Goal: Task Accomplishment & Management: Use online tool/utility

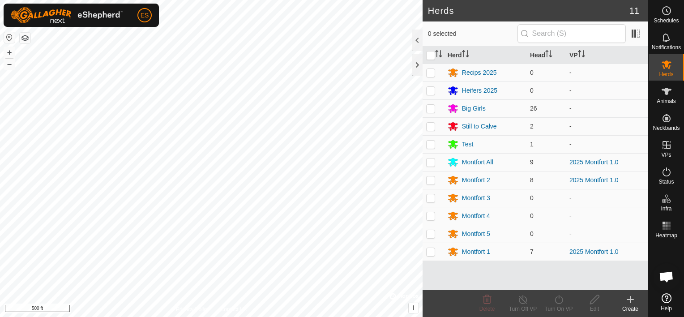
click at [433, 159] on p-checkbox at bounding box center [430, 161] width 9 height 7
checkbox input "true"
click at [429, 179] on p-checkbox at bounding box center [430, 179] width 9 height 7
click at [429, 182] on p-checkbox at bounding box center [430, 179] width 9 height 7
checkbox input "false"
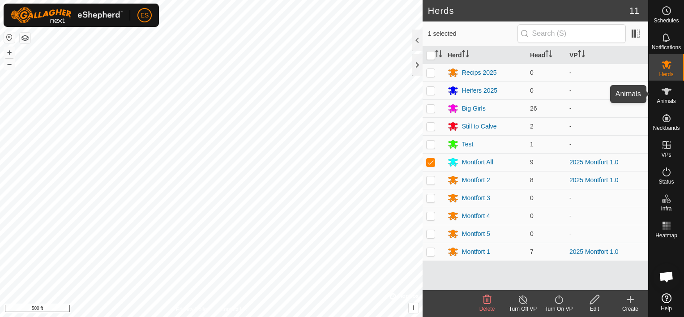
click at [662, 97] on es-animals-svg-icon at bounding box center [666, 91] width 16 height 14
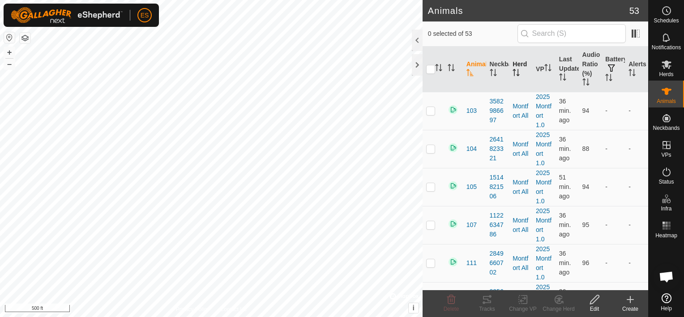
click at [515, 64] on th "Herd" at bounding box center [520, 70] width 23 height 46
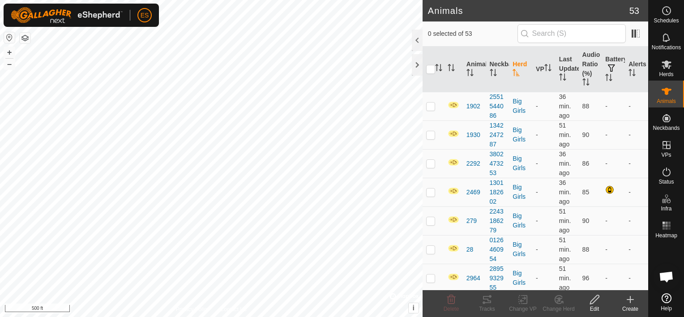
click at [515, 64] on th "Herd" at bounding box center [520, 70] width 23 height 46
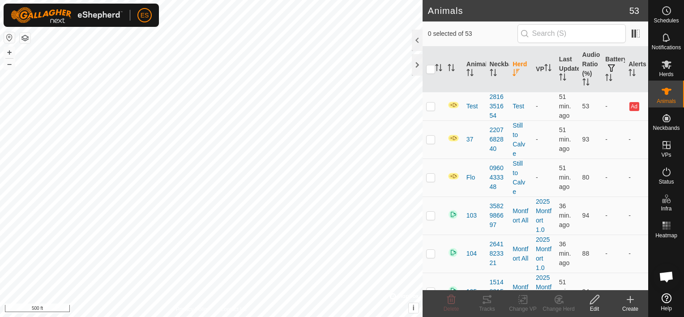
click at [515, 66] on th "Herd" at bounding box center [520, 70] width 23 height 46
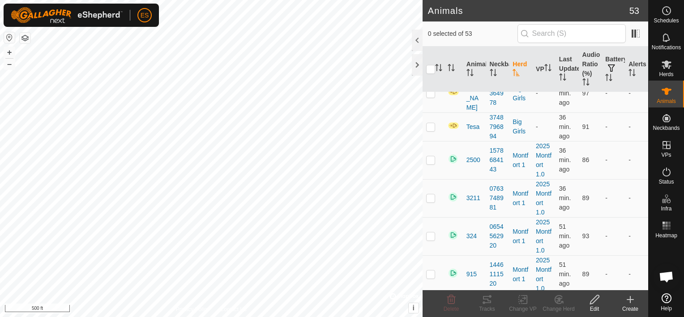
scroll to position [693, 0]
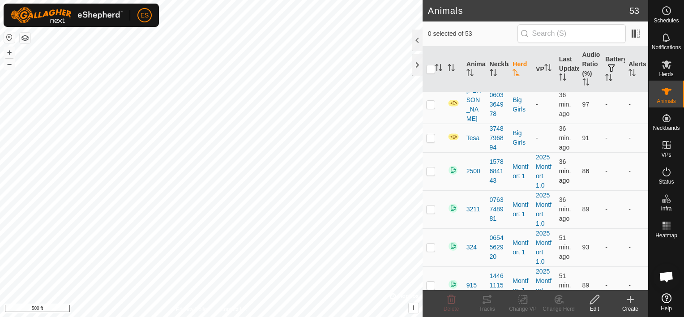
click at [431, 167] on p-checkbox at bounding box center [430, 170] width 9 height 7
checkbox input "true"
click at [429, 205] on p-checkbox at bounding box center [430, 208] width 9 height 7
checkbox input "true"
click at [430, 243] on p-checkbox at bounding box center [430, 246] width 9 height 7
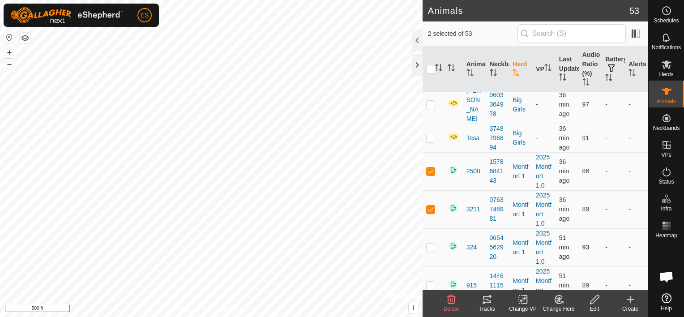
checkbox input "true"
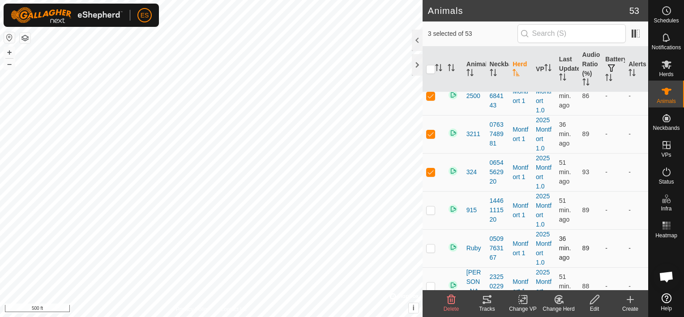
scroll to position [771, 0]
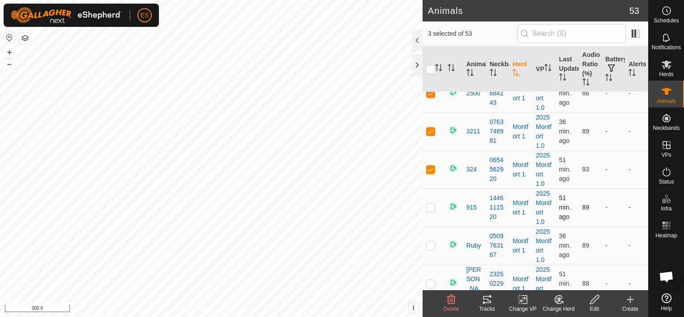
click at [429, 204] on p-checkbox at bounding box center [430, 207] width 9 height 7
checkbox input "true"
click at [429, 226] on td at bounding box center [432, 245] width 21 height 38
click at [429, 242] on p-checkbox at bounding box center [430, 245] width 9 height 7
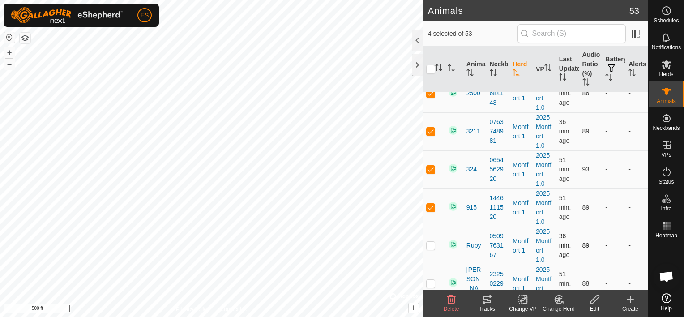
checkbox input "true"
click at [429, 280] on p-checkbox at bounding box center [430, 283] width 9 height 7
checkbox input "true"
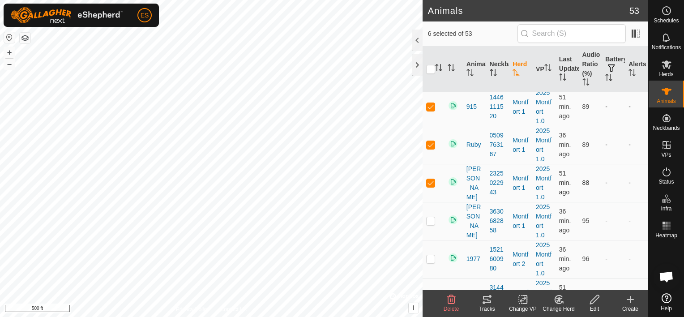
scroll to position [872, 0]
click at [429, 212] on td at bounding box center [432, 220] width 21 height 38
checkbox input "true"
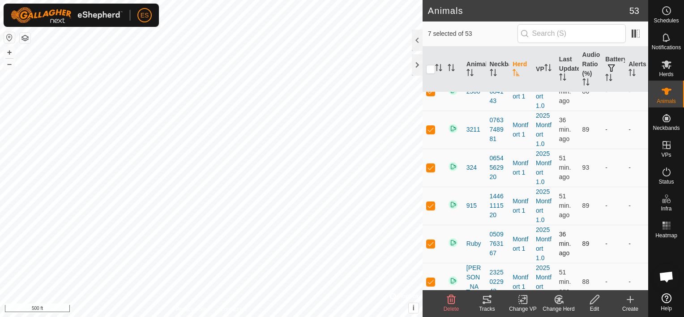
scroll to position [794, 0]
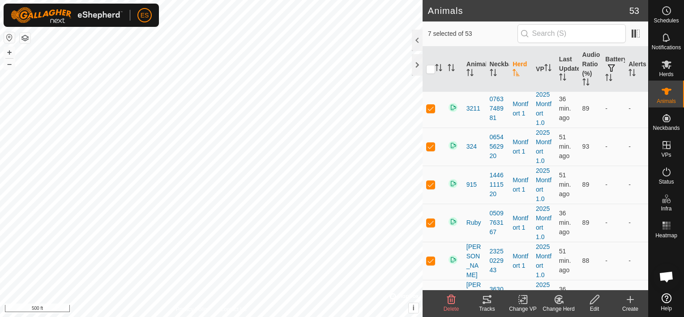
click at [489, 300] on icon at bounding box center [486, 299] width 11 height 11
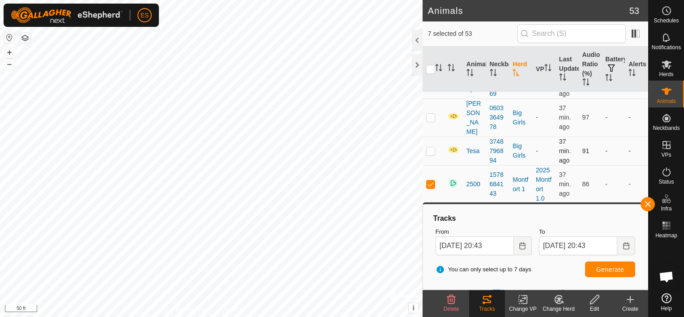
scroll to position [682, 0]
click at [431, 179] on p-checkbox at bounding box center [430, 182] width 9 height 7
checkbox input "false"
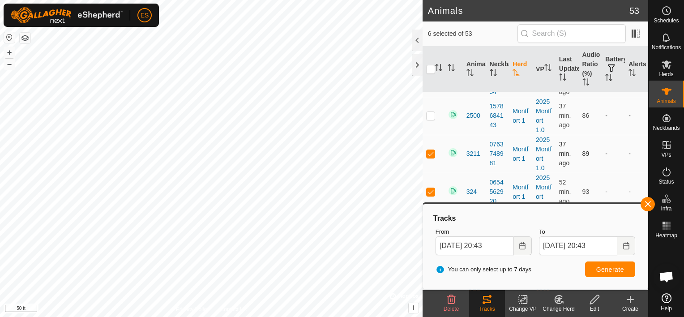
scroll to position [749, 0]
click at [431, 149] on p-checkbox at bounding box center [430, 152] width 9 height 7
checkbox input "false"
click at [433, 187] on p-checkbox at bounding box center [430, 190] width 9 height 7
checkbox input "false"
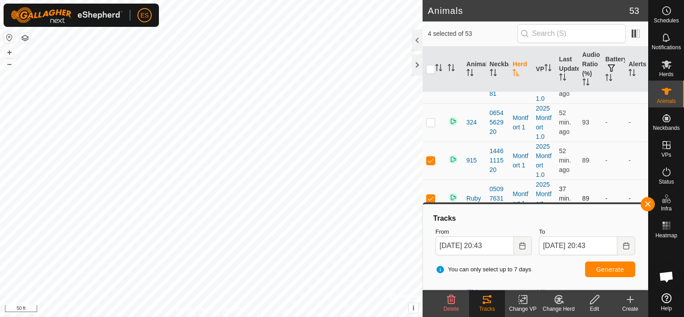
scroll to position [828, 0]
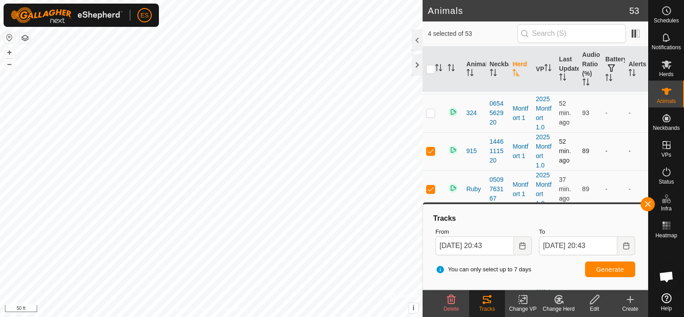
click at [430, 147] on p-checkbox at bounding box center [430, 150] width 9 height 7
checkbox input "false"
click at [433, 185] on p-checkbox at bounding box center [430, 188] width 9 height 7
checkbox input "false"
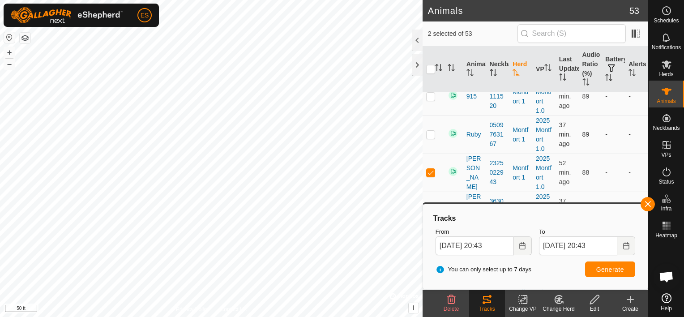
scroll to position [884, 0]
click at [429, 167] on p-checkbox at bounding box center [430, 170] width 9 height 7
checkbox input "false"
click at [430, 205] on p-checkbox at bounding box center [430, 208] width 9 height 7
checkbox input "false"
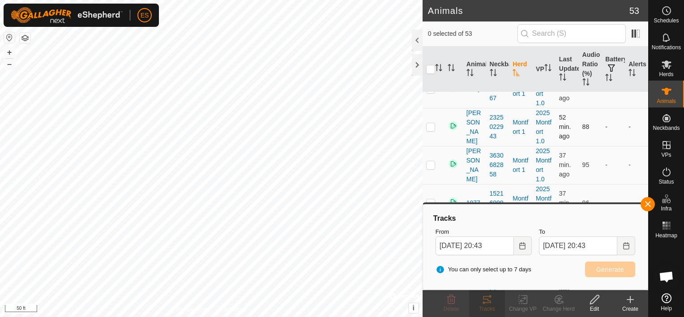
scroll to position [939, 0]
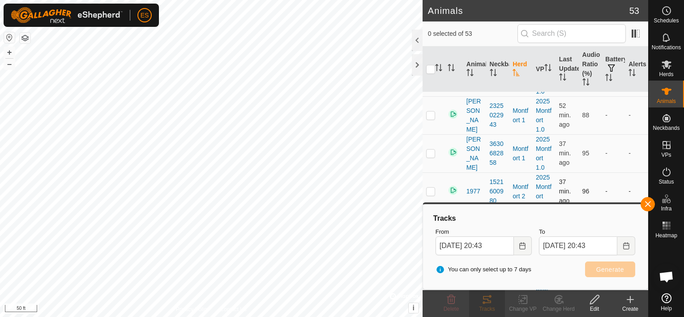
click at [431, 187] on p-checkbox at bounding box center [430, 190] width 9 height 7
checkbox input "true"
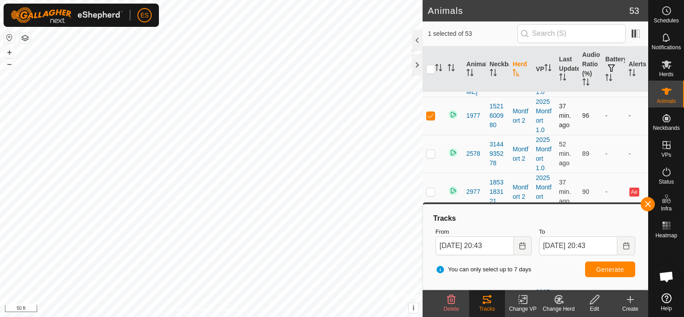
scroll to position [1029, 0]
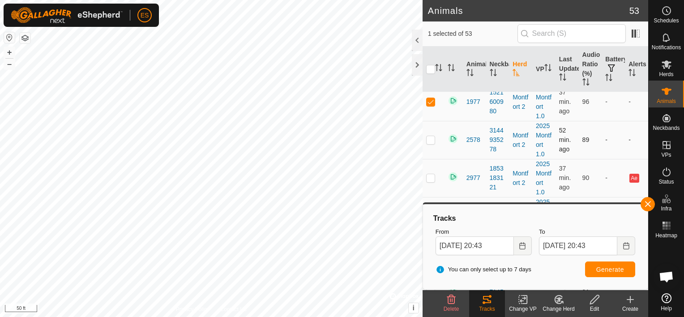
click at [429, 136] on p-checkbox at bounding box center [430, 139] width 9 height 7
checkbox input "true"
click at [430, 174] on p-checkbox at bounding box center [430, 177] width 9 height 7
checkbox input "true"
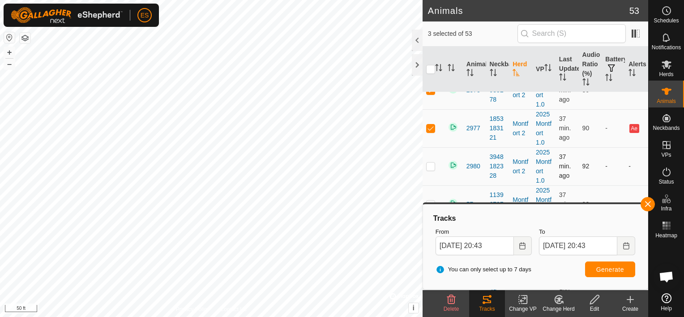
scroll to position [1074, 0]
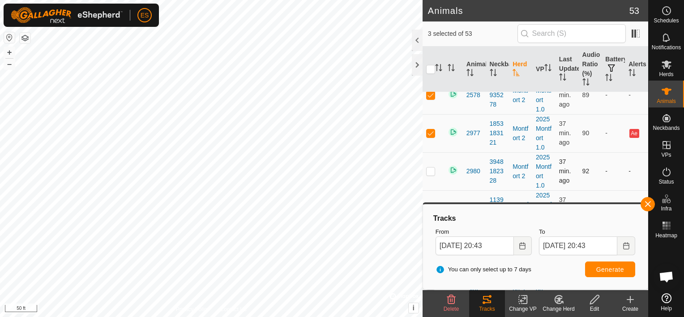
click at [431, 167] on p-checkbox at bounding box center [430, 170] width 9 height 7
checkbox input "true"
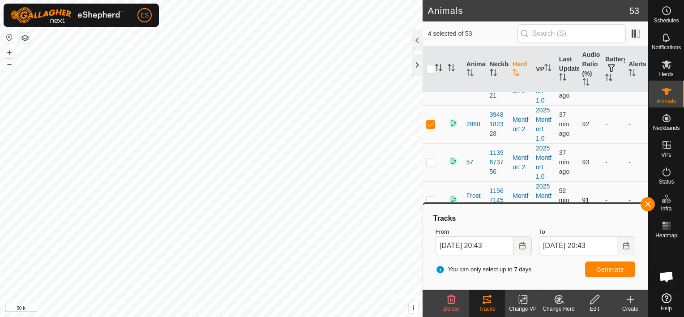
scroll to position [1129, 0]
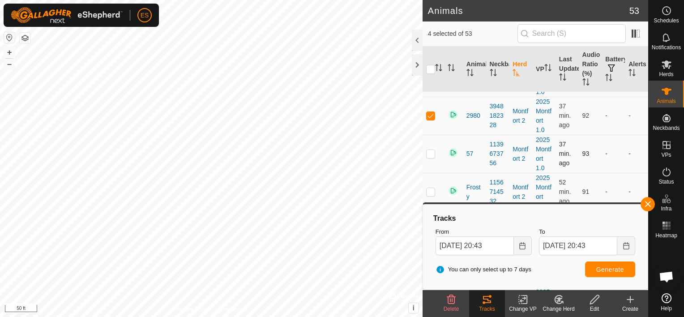
click at [430, 150] on p-checkbox at bounding box center [430, 153] width 9 height 7
checkbox input "true"
click at [433, 188] on p-checkbox at bounding box center [430, 191] width 9 height 7
checkbox input "true"
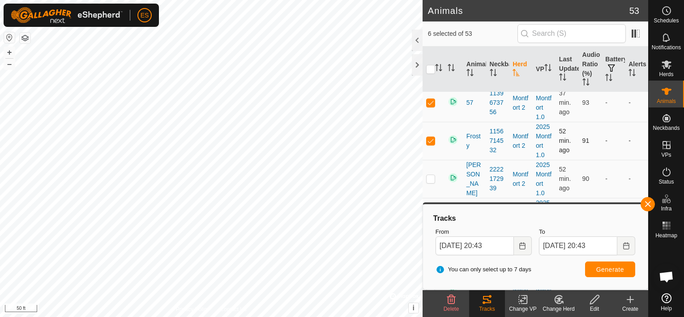
scroll to position [1185, 0]
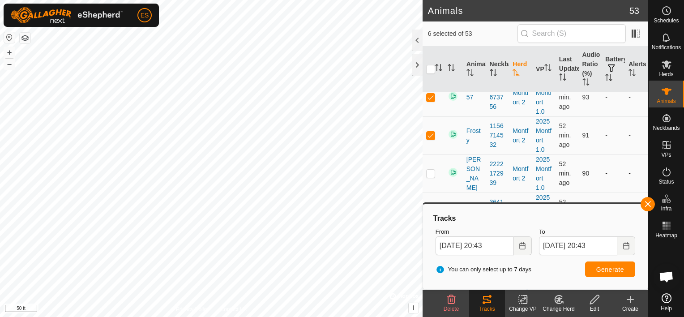
click at [430, 170] on p-checkbox at bounding box center [430, 173] width 9 height 7
checkbox input "true"
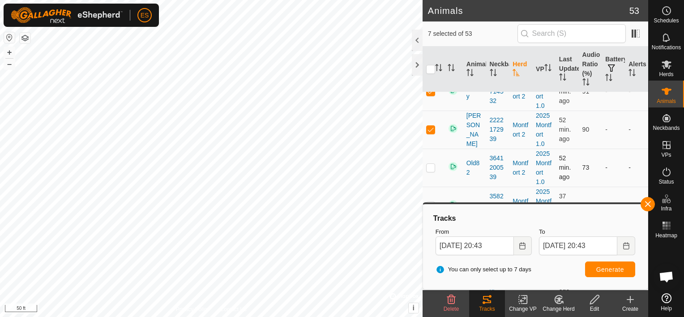
scroll to position [1230, 0]
click at [430, 163] on p-checkbox at bounding box center [430, 166] width 9 height 7
checkbox input "true"
click at [605, 268] on span "Generate" at bounding box center [610, 269] width 28 height 7
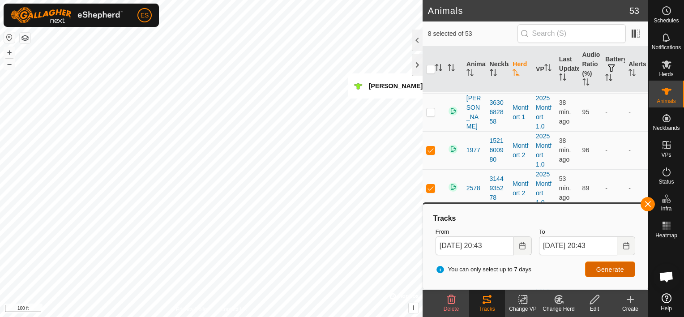
scroll to position [973, 0]
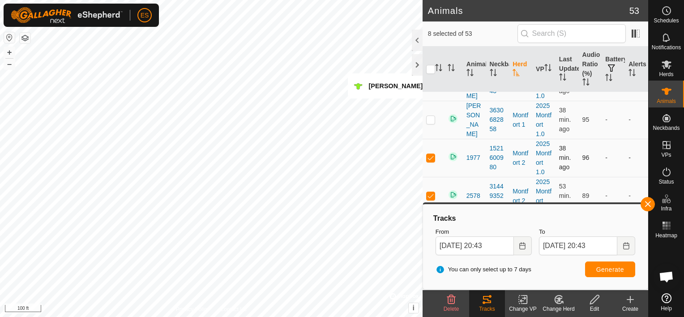
click at [424, 145] on td at bounding box center [432, 158] width 21 height 38
checkbox input "false"
click at [430, 192] on p-checkbox at bounding box center [430, 195] width 9 height 7
checkbox input "false"
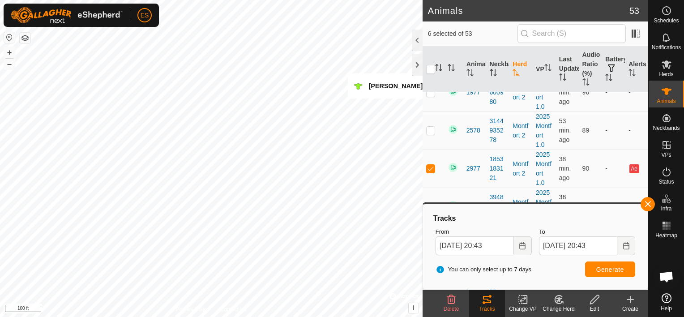
scroll to position [1062, 0]
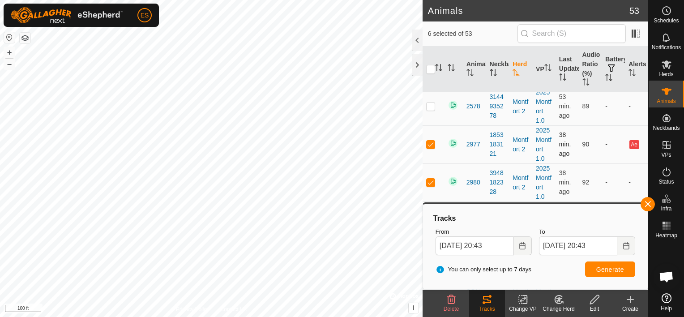
click at [427, 140] on p-checkbox at bounding box center [430, 143] width 9 height 7
checkbox input "false"
click at [429, 178] on p-checkbox at bounding box center [430, 181] width 9 height 7
checkbox input "false"
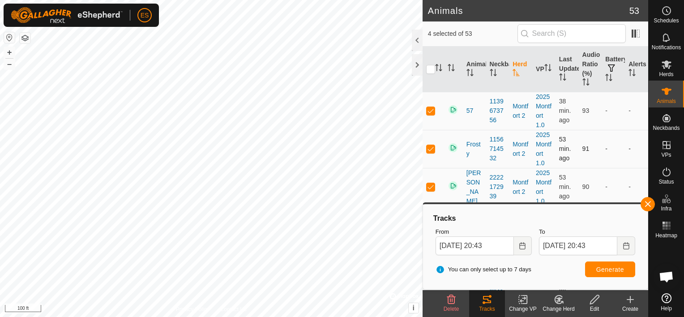
scroll to position [1174, 0]
click at [428, 105] on p-checkbox at bounding box center [430, 108] width 9 height 7
checkbox input "false"
click at [432, 143] on p-checkbox at bounding box center [430, 146] width 9 height 7
checkbox input "false"
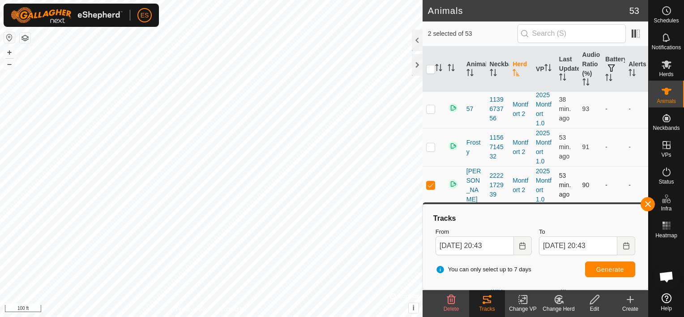
click at [430, 181] on p-checkbox at bounding box center [430, 184] width 9 height 7
checkbox input "false"
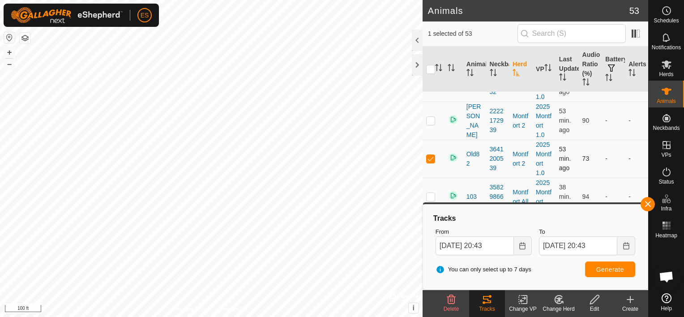
scroll to position [1241, 0]
click at [430, 152] on p-checkbox at bounding box center [430, 155] width 9 height 7
checkbox input "false"
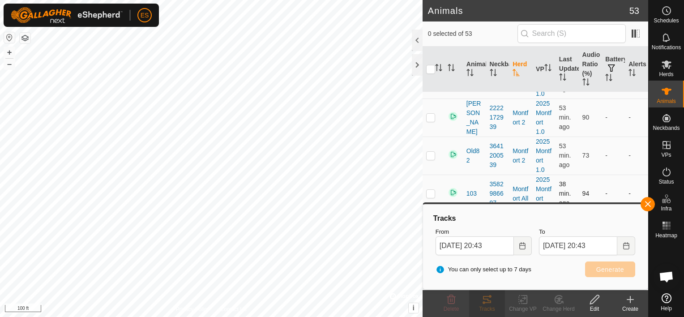
click at [431, 190] on p-checkbox at bounding box center [430, 193] width 9 height 7
checkbox input "true"
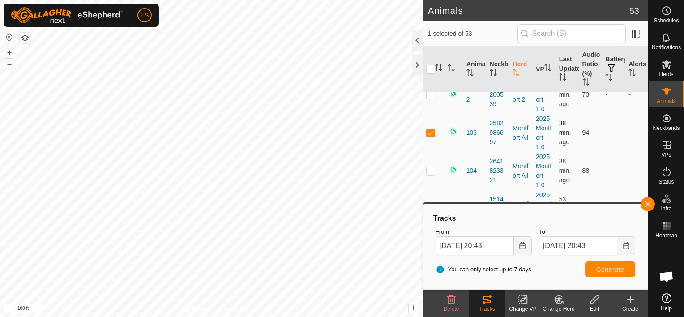
scroll to position [1320, 0]
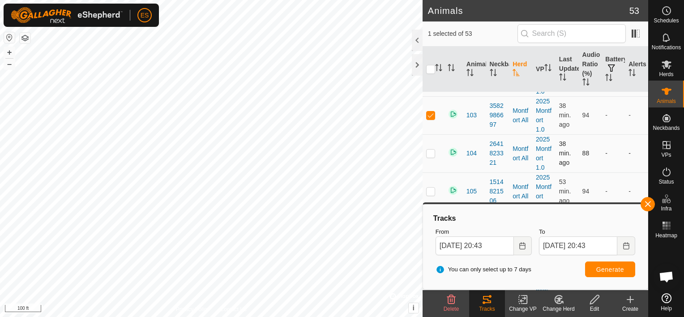
click at [428, 149] on p-checkbox at bounding box center [430, 152] width 9 height 7
checkbox input "true"
click at [424, 178] on td at bounding box center [432, 191] width 21 height 38
click at [429, 187] on p-checkbox at bounding box center [430, 190] width 9 height 7
click at [430, 187] on p-checkbox at bounding box center [430, 190] width 9 height 7
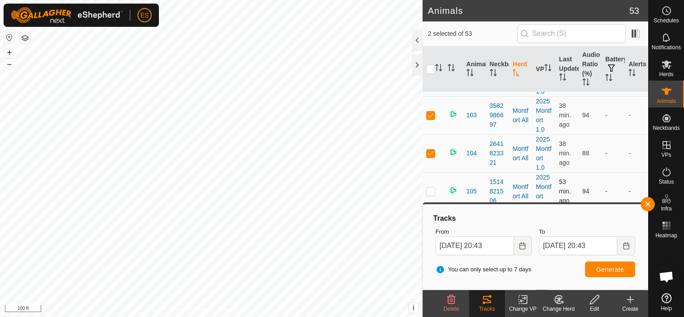
checkbox input "true"
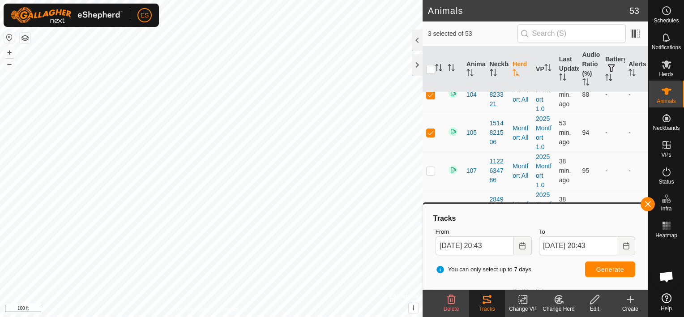
scroll to position [1398, 0]
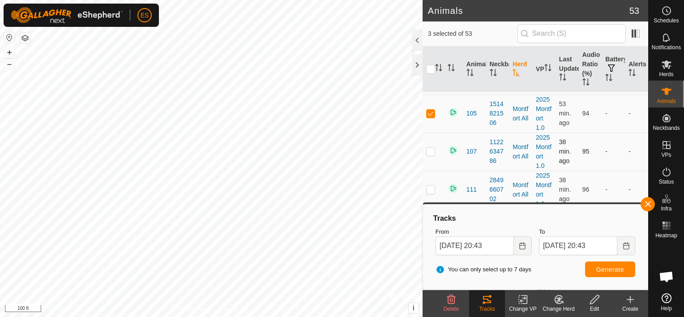
click at [431, 141] on td at bounding box center [432, 151] width 21 height 38
checkbox input "true"
click at [430, 186] on p-checkbox at bounding box center [430, 189] width 9 height 7
checkbox input "true"
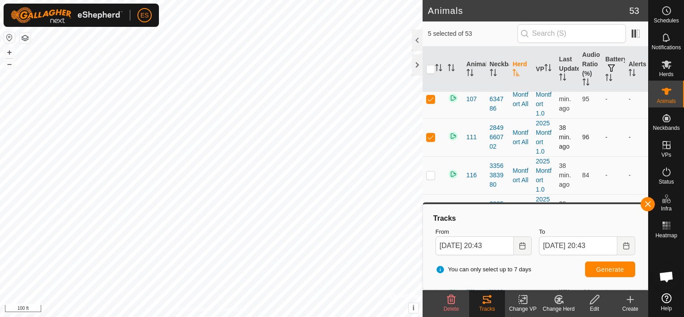
scroll to position [1454, 0]
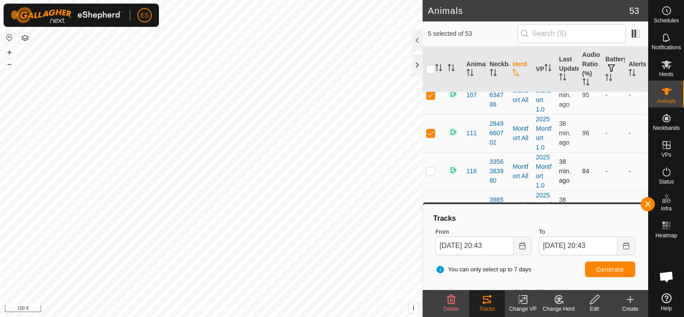
click at [431, 167] on p-checkbox at bounding box center [430, 170] width 9 height 7
checkbox input "true"
click at [430, 205] on p-checkbox at bounding box center [430, 208] width 9 height 7
checkbox input "true"
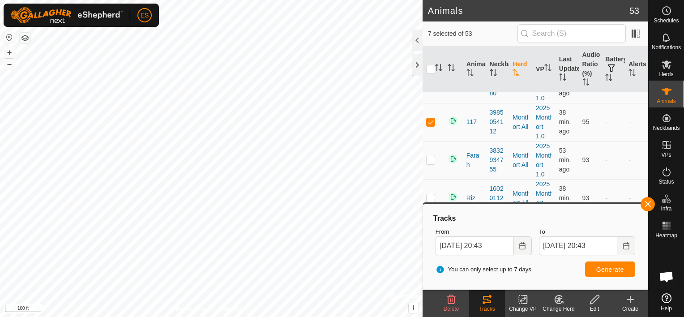
scroll to position [1543, 0]
click at [430, 147] on td at bounding box center [432, 158] width 21 height 38
checkbox input "true"
click at [430, 192] on p-checkbox at bounding box center [430, 195] width 9 height 7
checkbox input "true"
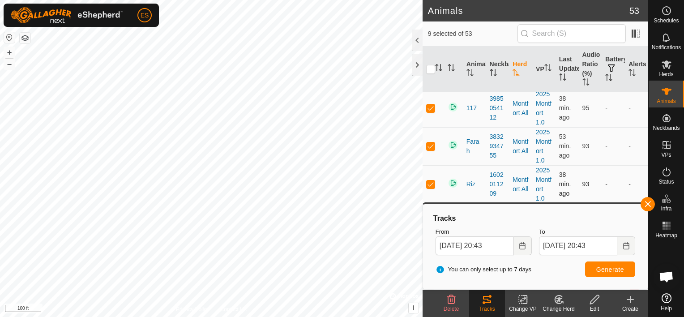
scroll to position [1559, 0]
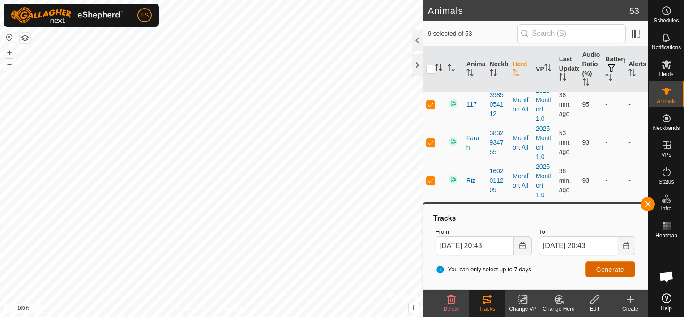
click at [613, 268] on span "Generate" at bounding box center [610, 269] width 28 height 7
click at [665, 62] on icon at bounding box center [666, 64] width 10 height 8
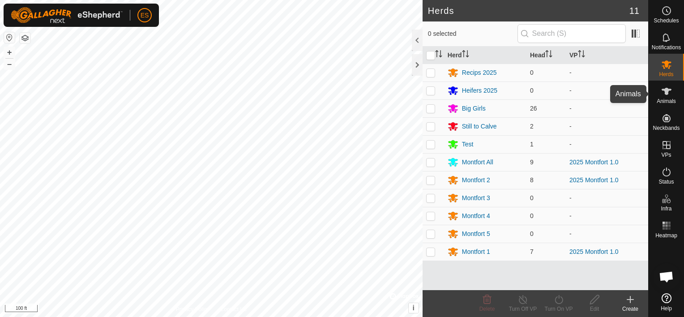
click at [668, 91] on icon at bounding box center [666, 91] width 11 height 11
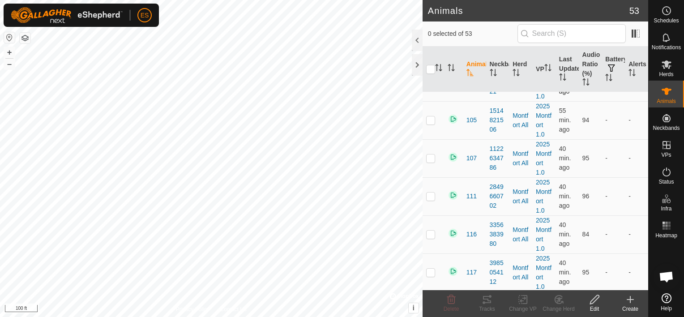
scroll to position [67, 0]
